Goal: Task Accomplishment & Management: Manage account settings

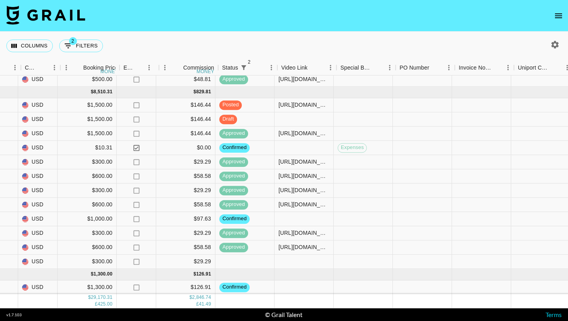
scroll to position [580, 577]
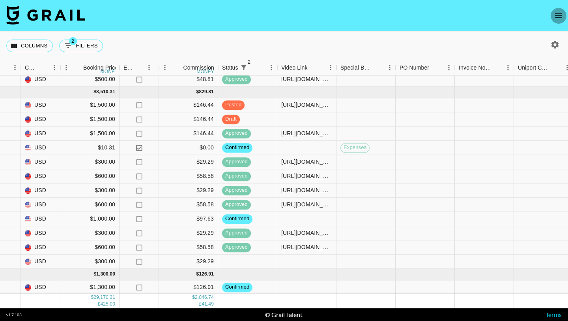
click at [557, 15] on icon "open drawer" at bounding box center [558, 15] width 7 height 5
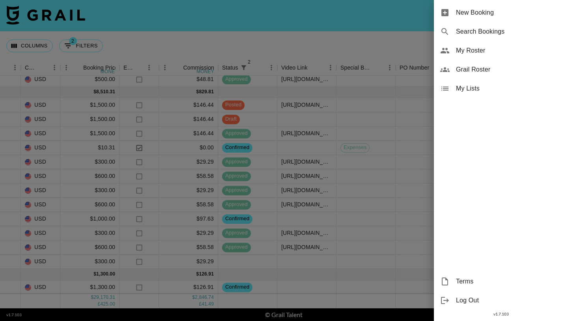
click at [492, 50] on span "My Roster" at bounding box center [509, 50] width 106 height 9
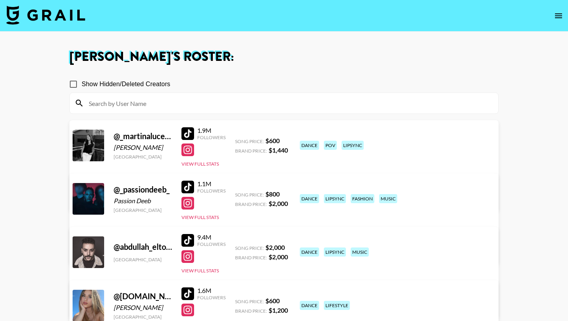
click at [222, 106] on input at bounding box center [289, 103] width 410 height 13
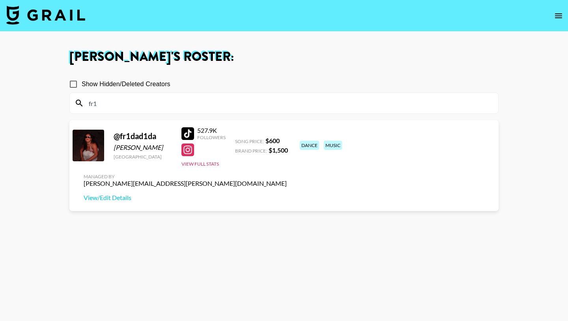
type input "fr1"
click at [188, 133] on div at bounding box center [188, 133] width 13 height 13
click at [47, 19] on img at bounding box center [45, 15] width 79 height 19
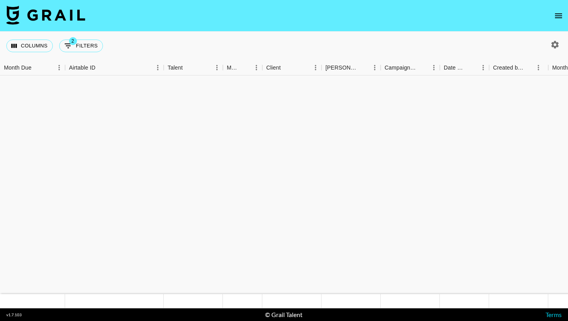
scroll to position [580, 0]
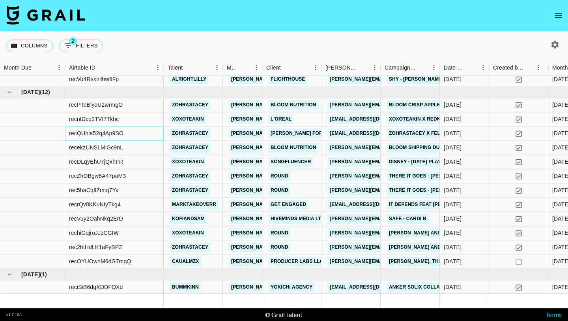
click at [149, 129] on div "recQUhla52q4Ap9SO" at bounding box center [114, 133] width 99 height 14
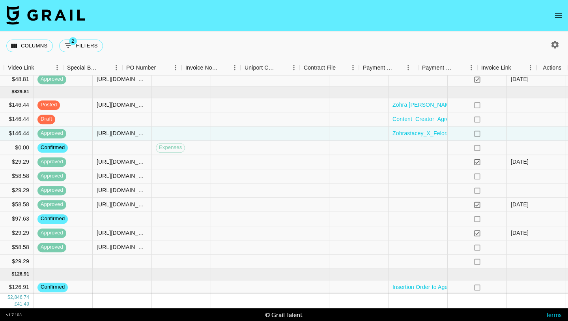
scroll to position [580, 851]
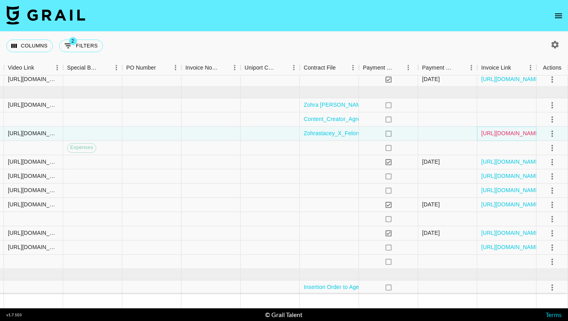
click at [495, 131] on link "https://in.xero.com/vU25CRUDDZvhoBO7IXRSjAlzxQPnsesWtNllNUmE" at bounding box center [512, 133] width 60 height 8
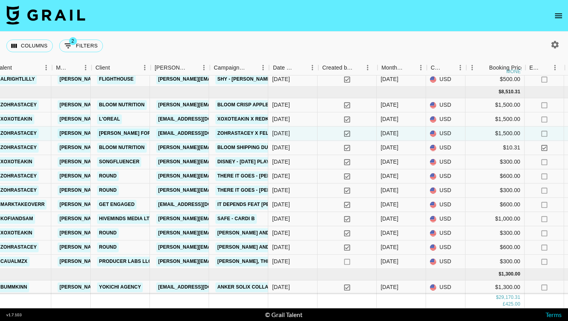
scroll to position [580, 167]
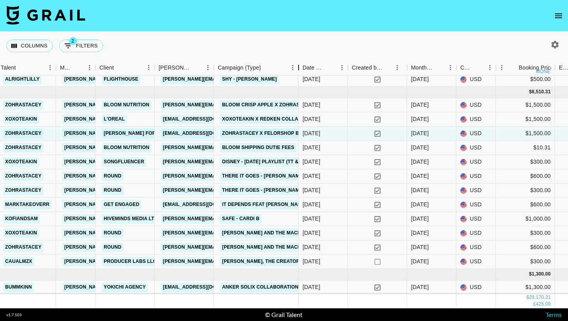
drag, startPoint x: 273, startPoint y: 69, endPoint x: 298, endPoint y: 71, distance: 25.3
click at [298, 71] on div "Campaign (Type)" at bounding box center [298, 67] width 9 height 15
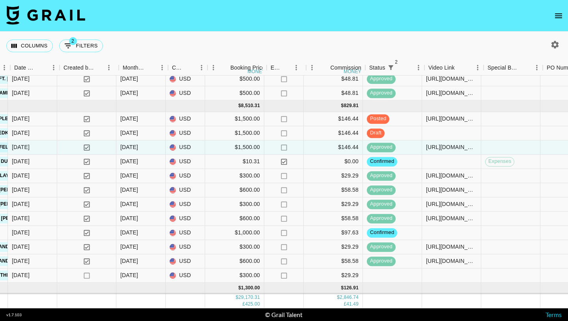
scroll to position [566, 429]
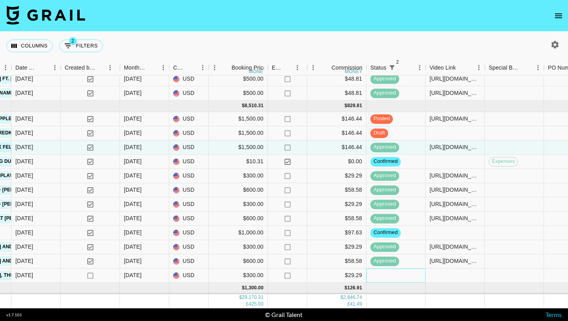
click at [378, 275] on div at bounding box center [396, 275] width 59 height 14
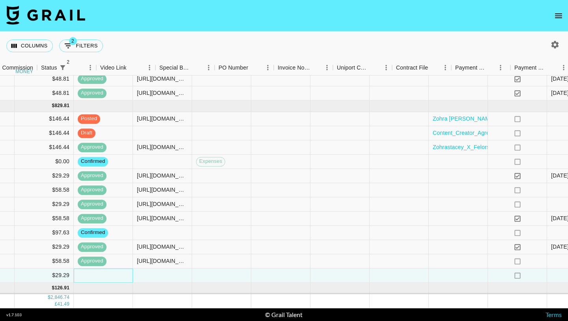
scroll to position [566, 851]
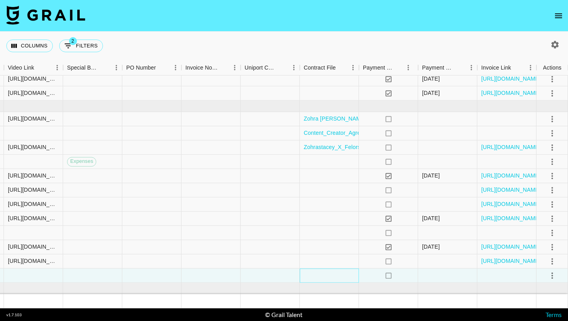
click at [301, 270] on div at bounding box center [329, 275] width 59 height 14
click at [552, 276] on icon "select merge strategy" at bounding box center [552, 274] width 9 height 9
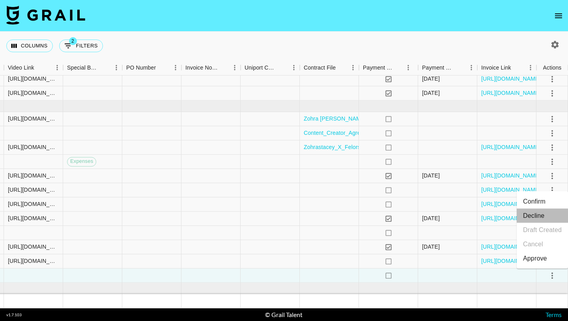
click at [538, 216] on li "Decline" at bounding box center [542, 215] width 51 height 14
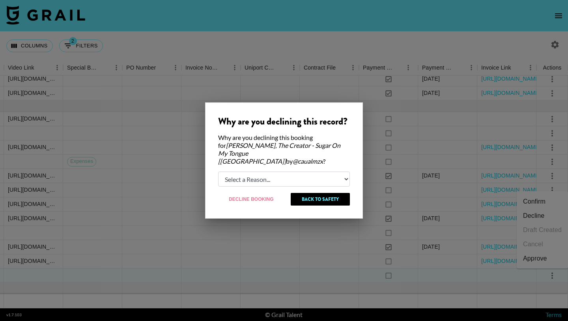
click at [255, 167] on div "Why are you declining this record? Why are you declining this booking for Tyler…" at bounding box center [284, 160] width 158 height 116
click at [255, 172] on select "Select a Reason... Relogging this deal due to a data issue The booker cancelled…" at bounding box center [284, 178] width 132 height 15
select select "creator_decline"
click at [218, 171] on select "Select a Reason... Relogging this deal due to a data issue The booker cancelled…" at bounding box center [284, 178] width 132 height 15
click at [250, 199] on button "Decline Booking" at bounding box center [251, 199] width 67 height 13
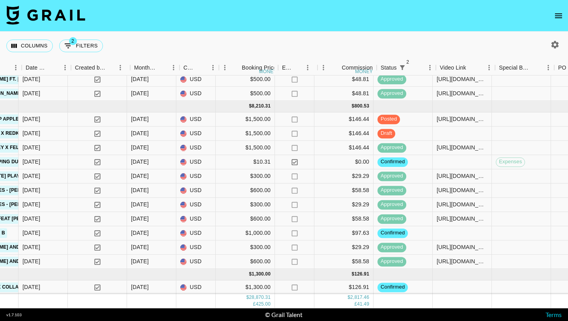
scroll to position [566, 418]
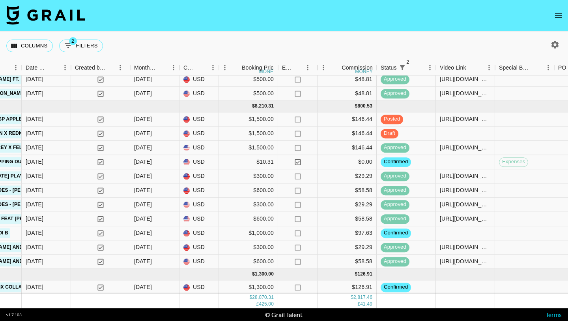
click at [557, 15] on icon "open drawer" at bounding box center [558, 15] width 9 height 9
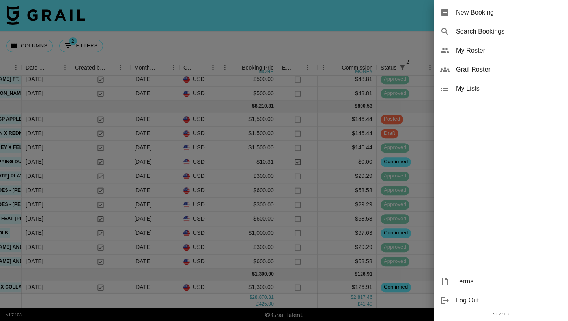
click at [479, 52] on span "My Roster" at bounding box center [509, 50] width 106 height 9
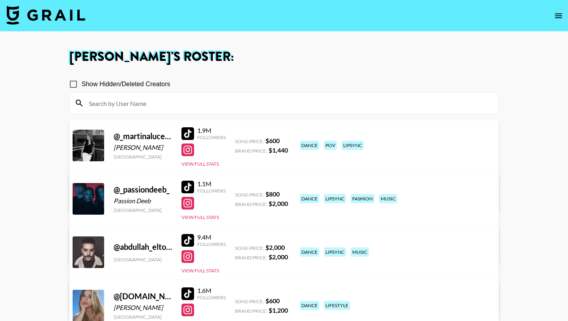
click at [217, 111] on div at bounding box center [284, 103] width 429 height 21
click at [216, 108] on input at bounding box center [289, 103] width 410 height 13
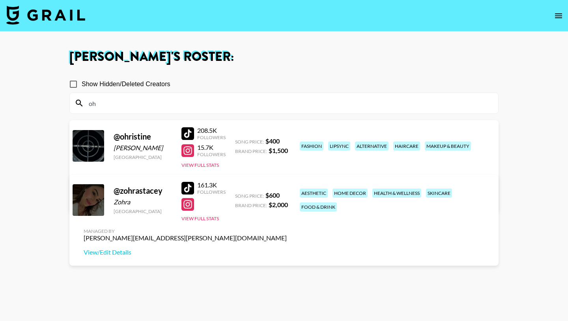
click at [182, 68] on div "Joe Chiarelli 's Roster: Show Hidden/Deleted Creators oh @ ohristine Christine …" at bounding box center [284, 189] width 442 height 276
click at [287, 195] on link "View/Edit Details" at bounding box center [185, 199] width 203 height 8
click at [187, 130] on div at bounding box center [188, 133] width 13 height 13
click at [189, 158] on div "208.5K Followers 15.7K Followers View Full Stats" at bounding box center [204, 145] width 44 height 45
click at [186, 149] on div at bounding box center [188, 150] width 13 height 13
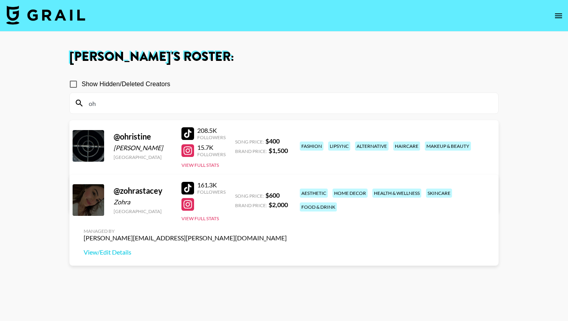
click at [114, 99] on input "oh" at bounding box center [289, 103] width 410 height 13
click at [188, 132] on div at bounding box center [188, 133] width 13 height 13
click at [129, 98] on input "oh" at bounding box center [289, 103] width 410 height 13
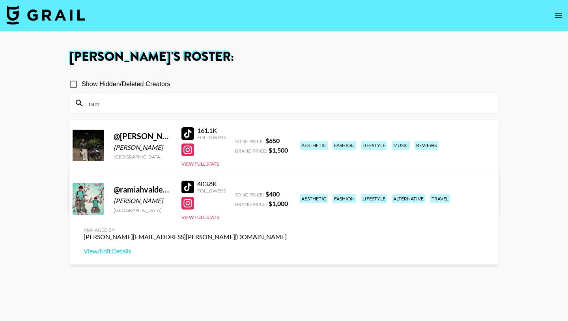
type input "ram"
click at [186, 185] on div at bounding box center [188, 186] width 13 height 13
click at [287, 247] on link "View/Edit Details" at bounding box center [185, 251] width 203 height 8
click at [118, 101] on input "ram" at bounding box center [289, 103] width 410 height 13
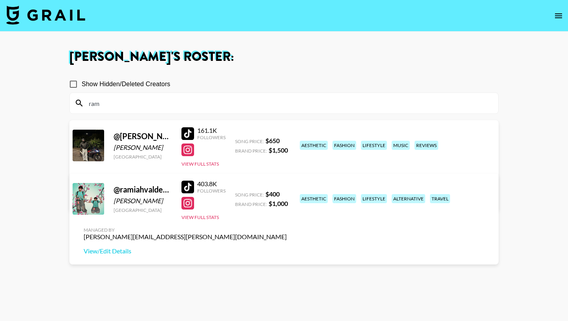
click at [118, 101] on input "ram" at bounding box center [289, 103] width 410 height 13
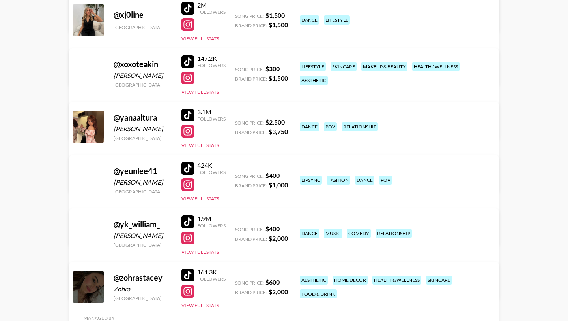
scroll to position [6939, 0]
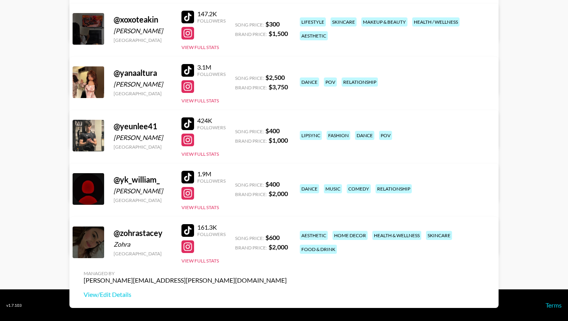
click at [184, 117] on div at bounding box center [188, 123] width 13 height 13
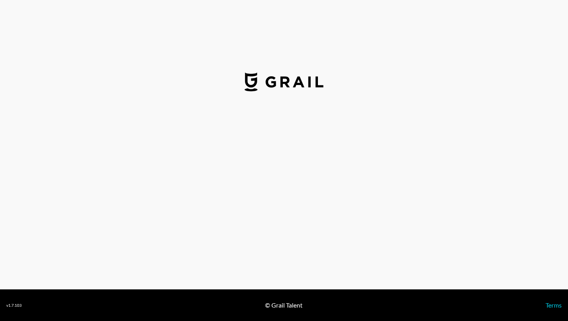
select select "USD"
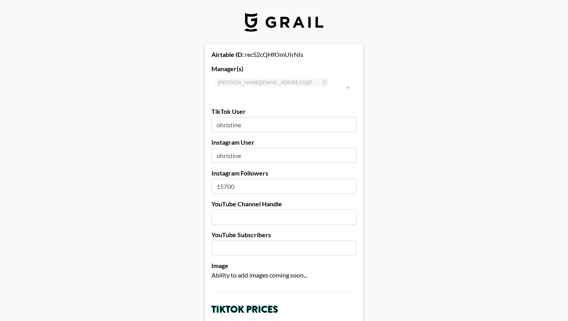
click at [243, 117] on input "ohristine" at bounding box center [284, 124] width 145 height 15
click at [247, 148] on input "ohristine" at bounding box center [284, 155] width 145 height 15
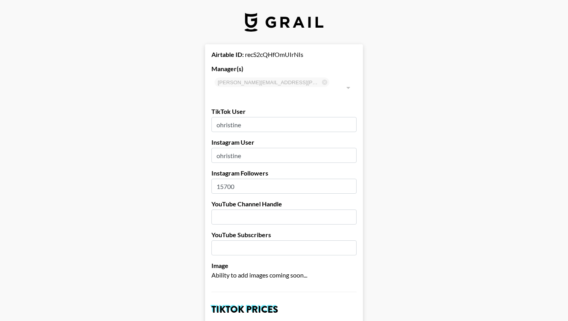
click at [247, 148] on input "ohristine" at bounding box center [284, 155] width 145 height 15
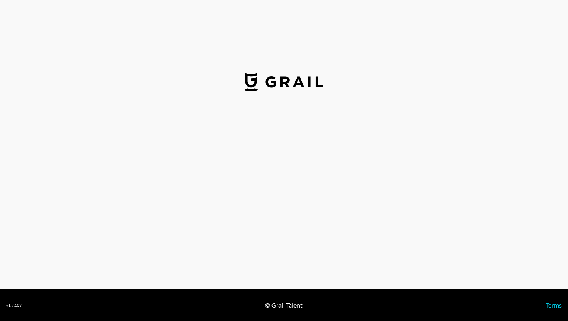
select select "USD"
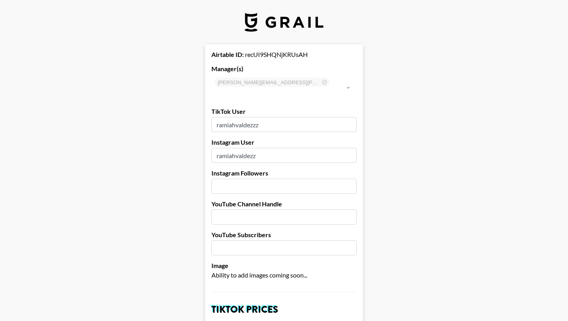
click at [264, 117] on input "ramiahvaldezzz" at bounding box center [284, 124] width 145 height 15
click at [269, 148] on input "ramiahvaldezz" at bounding box center [284, 155] width 145 height 15
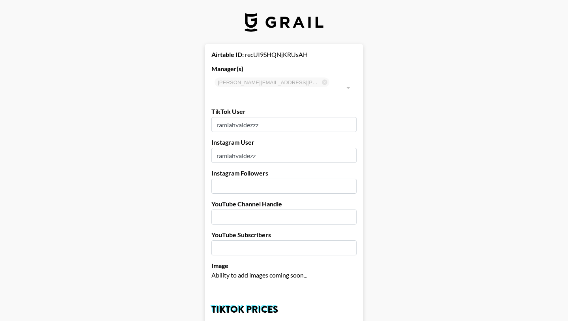
click at [269, 148] on input "ramiahvaldezz" at bounding box center [284, 155] width 145 height 15
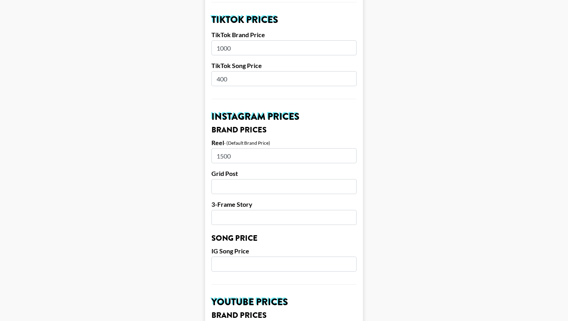
scroll to position [290, 0]
click at [250, 256] on input "number" at bounding box center [284, 263] width 145 height 15
type input "500"
click at [167, 219] on main "Airtable ID: recUI9SHQNjKRUsAH Manager(s) joe.chiarelli@grail-talent.com ​ TikT…" at bounding box center [284, 251] width 556 height 994
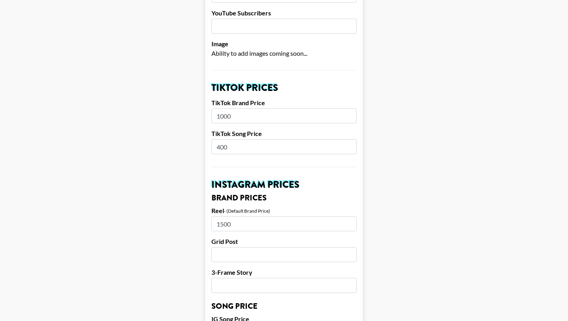
scroll to position [223, 0]
